Goal: Find specific page/section: Find specific page/section

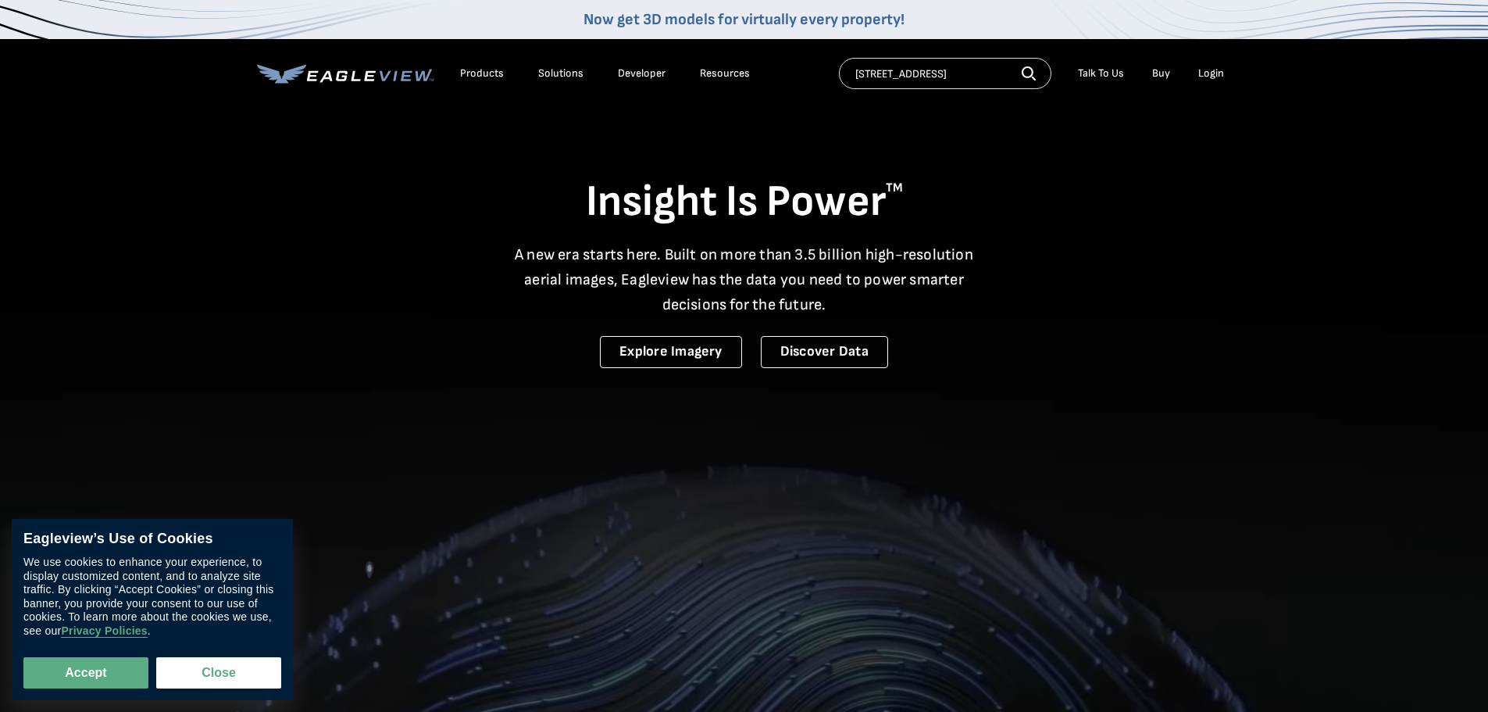
type input "398 jerusalem hill road"
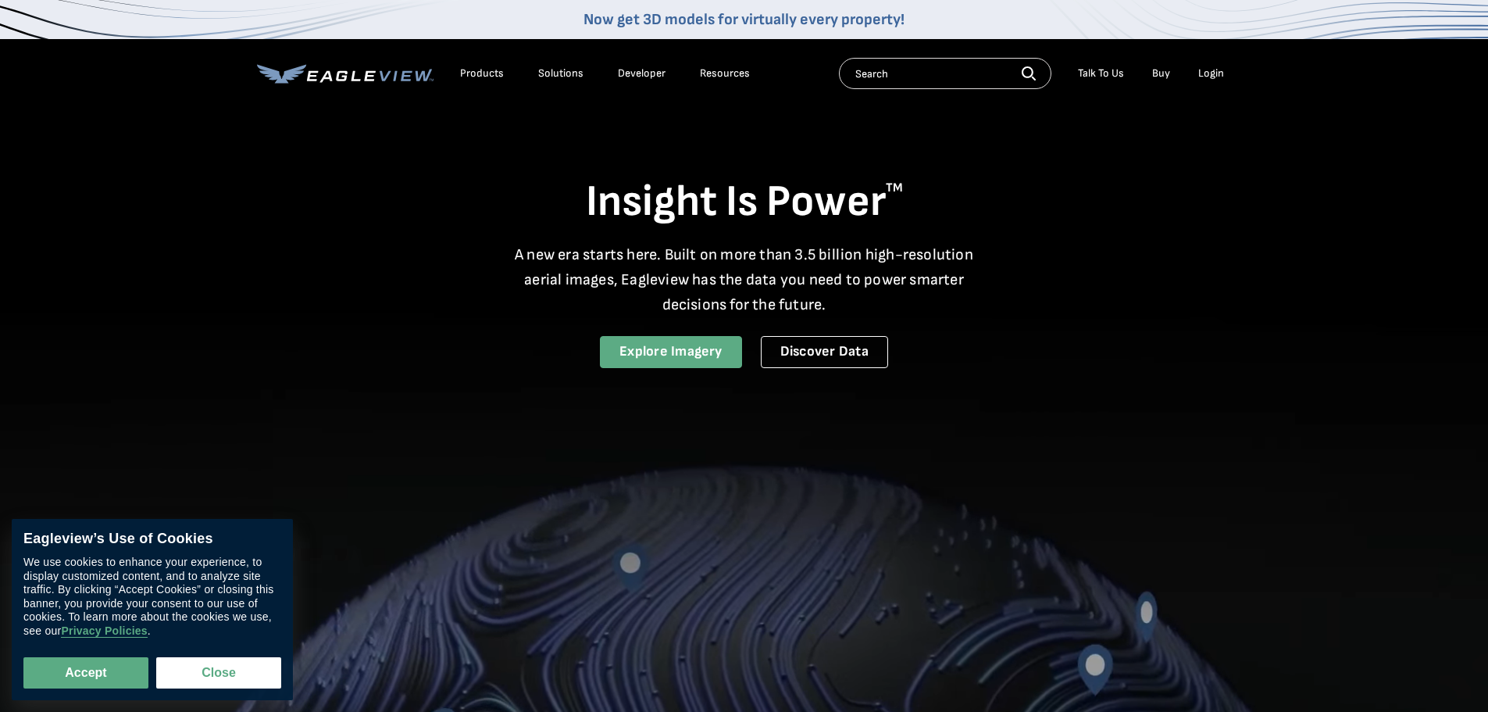
click at [667, 363] on link "Explore Imagery" at bounding box center [671, 352] width 142 height 32
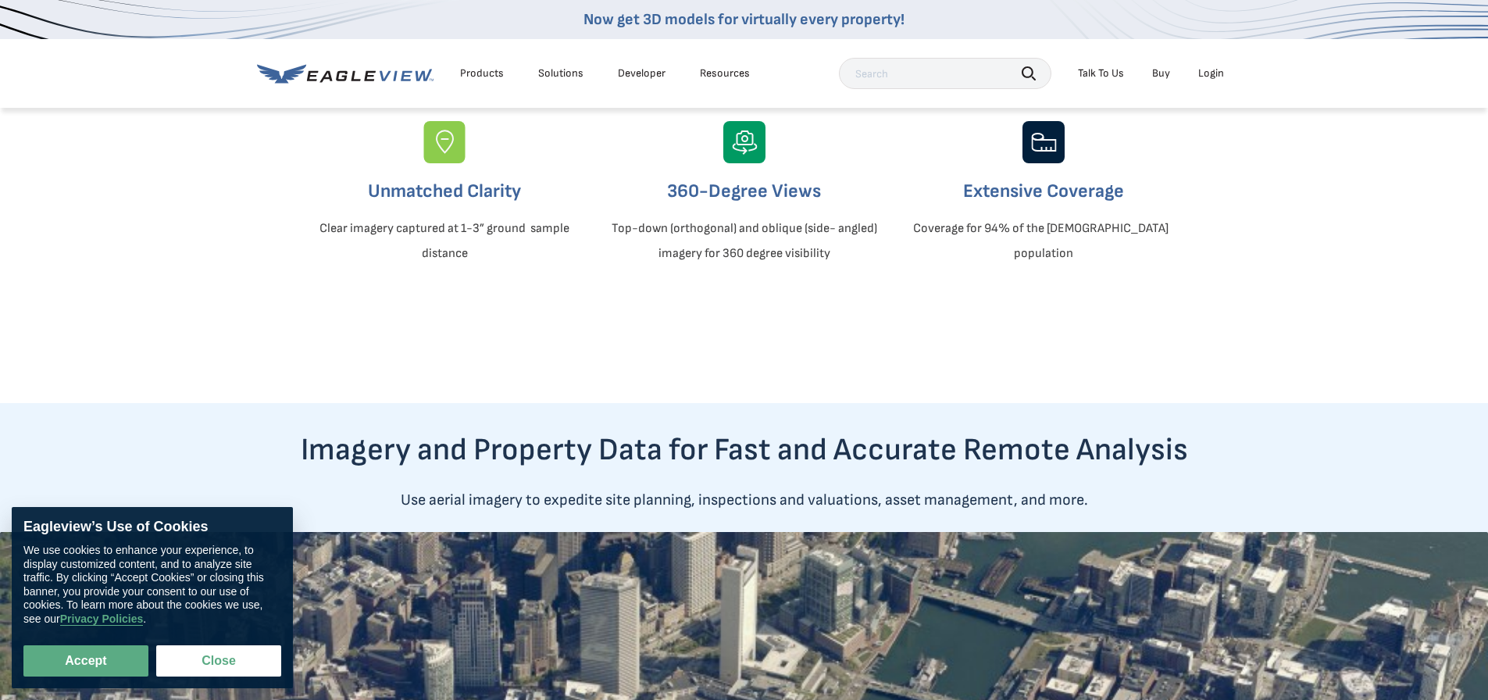
scroll to position [469, 0]
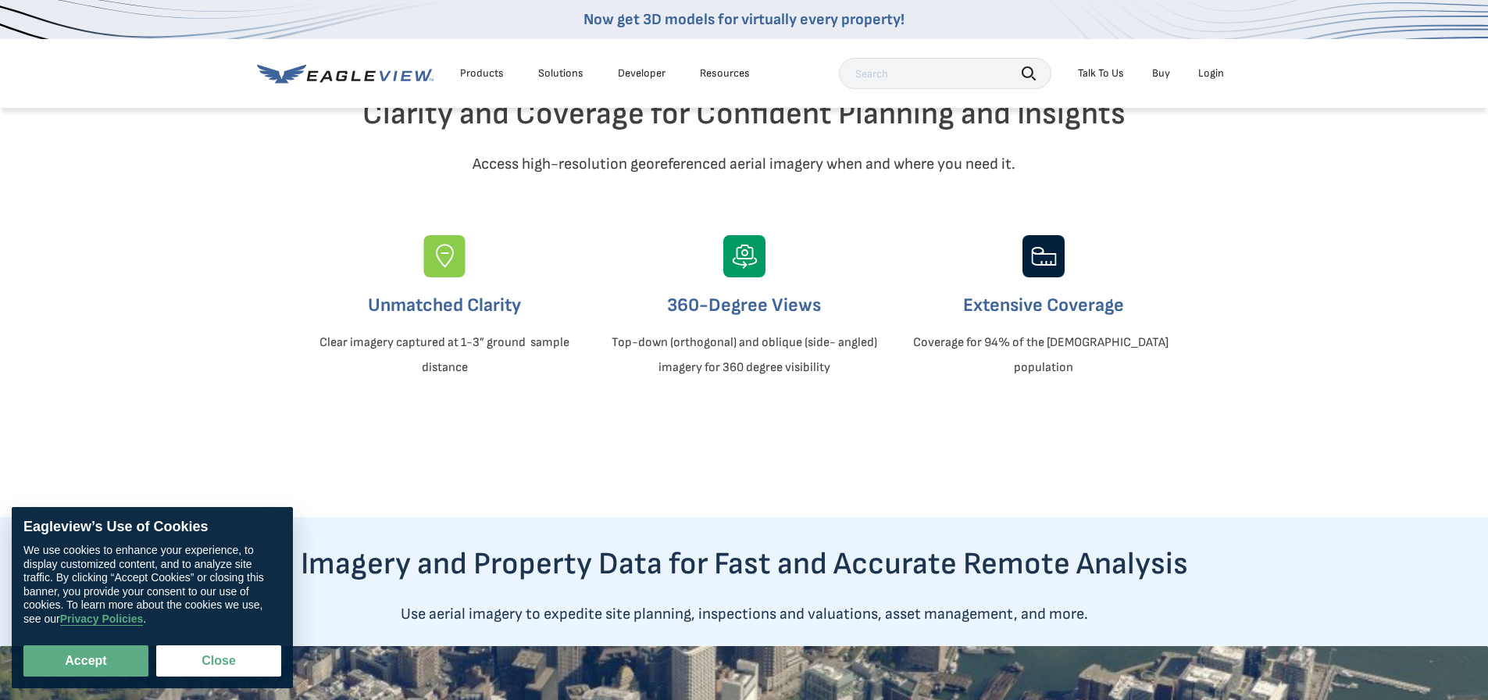
click at [729, 277] on img at bounding box center [744, 256] width 42 height 42
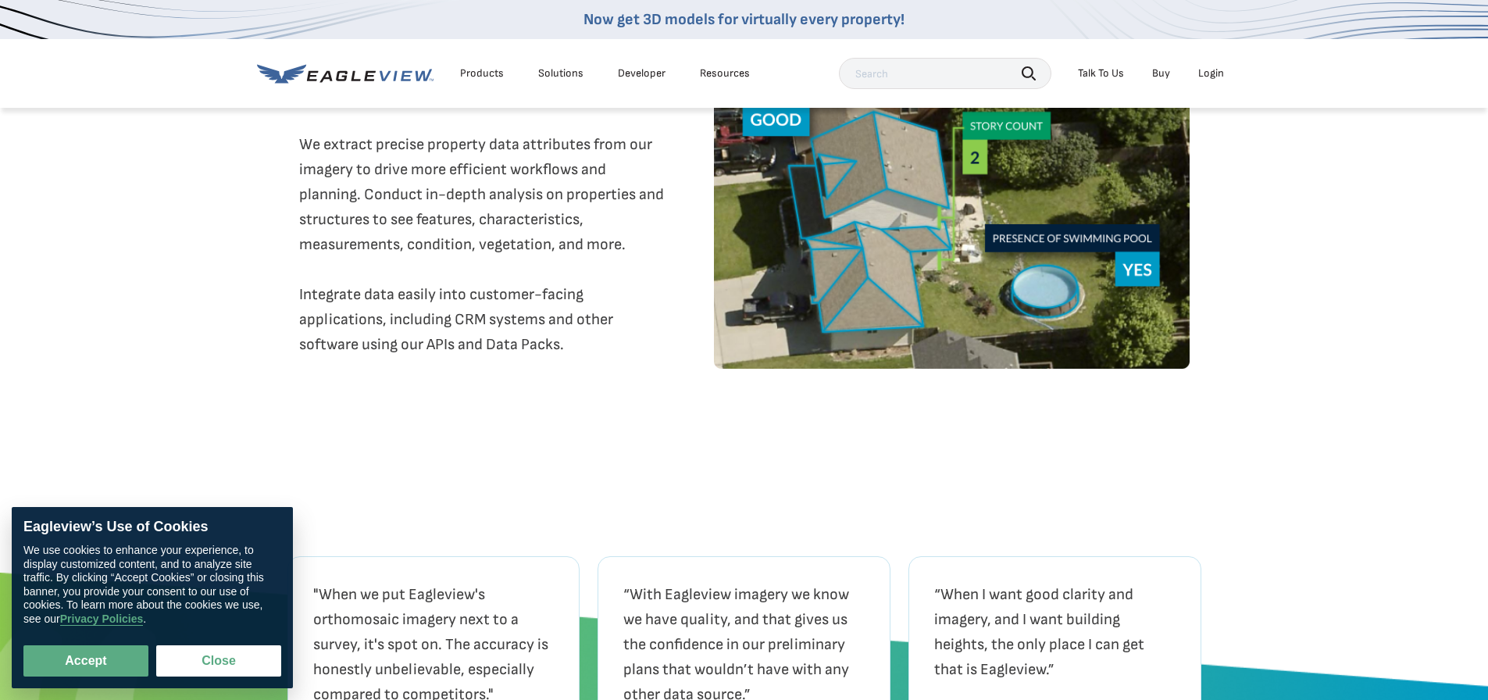
scroll to position [3047, 0]
